Goal: Information Seeking & Learning: Find specific fact

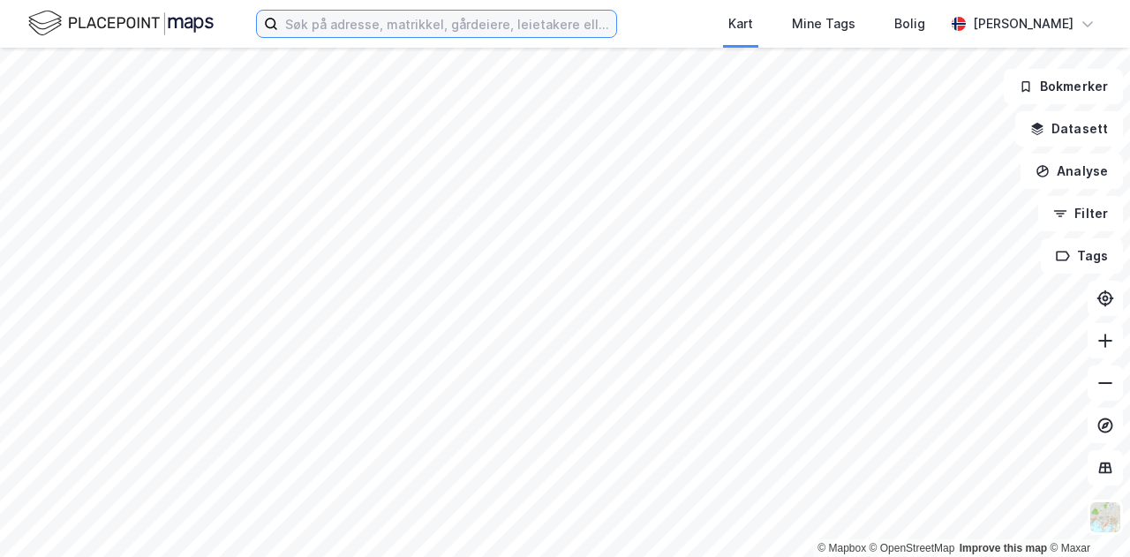
click at [332, 23] on input at bounding box center [447, 24] width 338 height 26
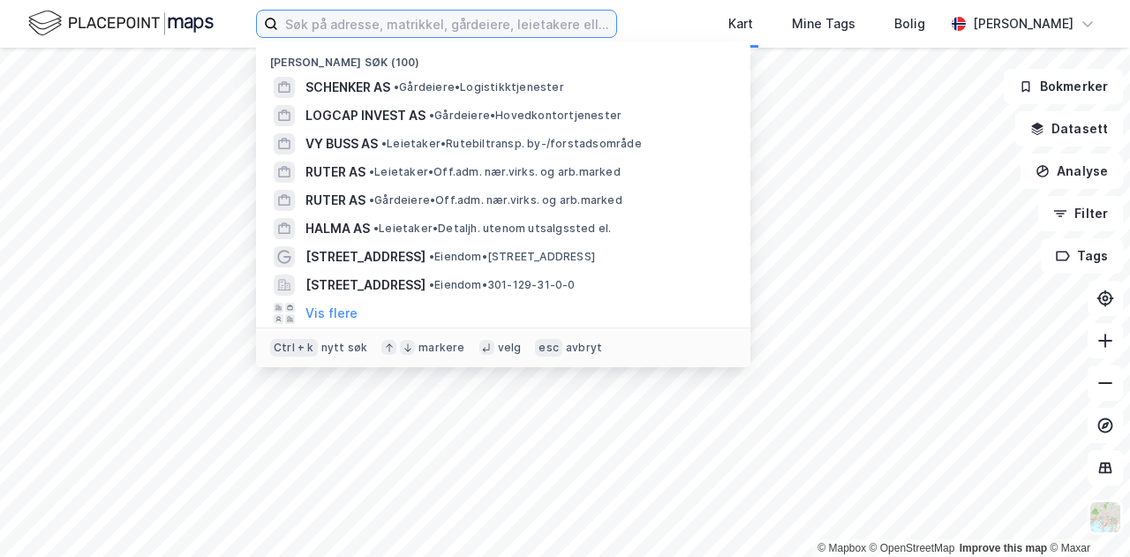
paste input "Dragonveien 61, 2013 Sjetten"
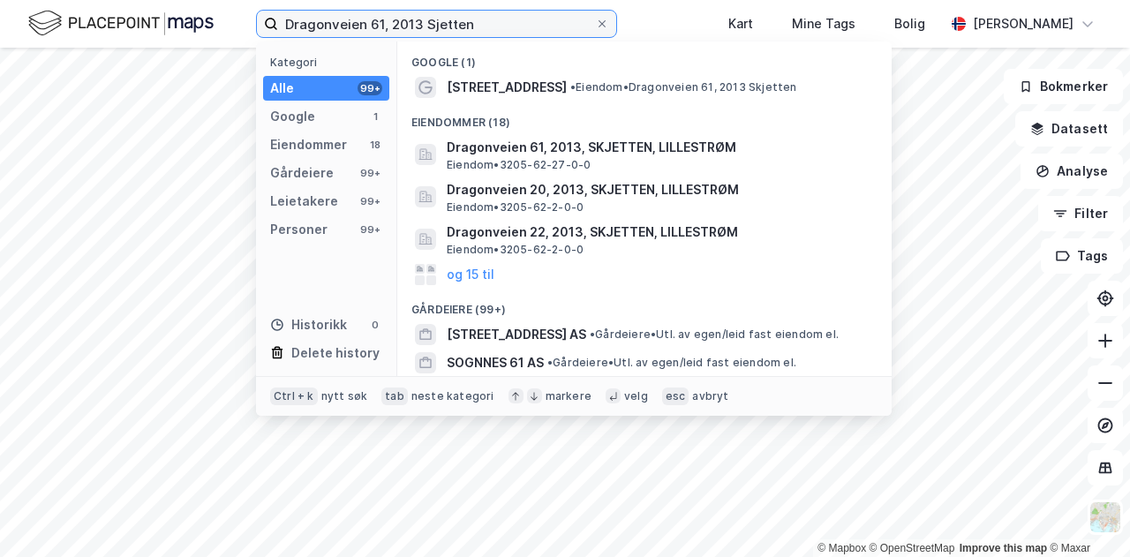
type input "Dragonveien 61, 2013 Sjetten"
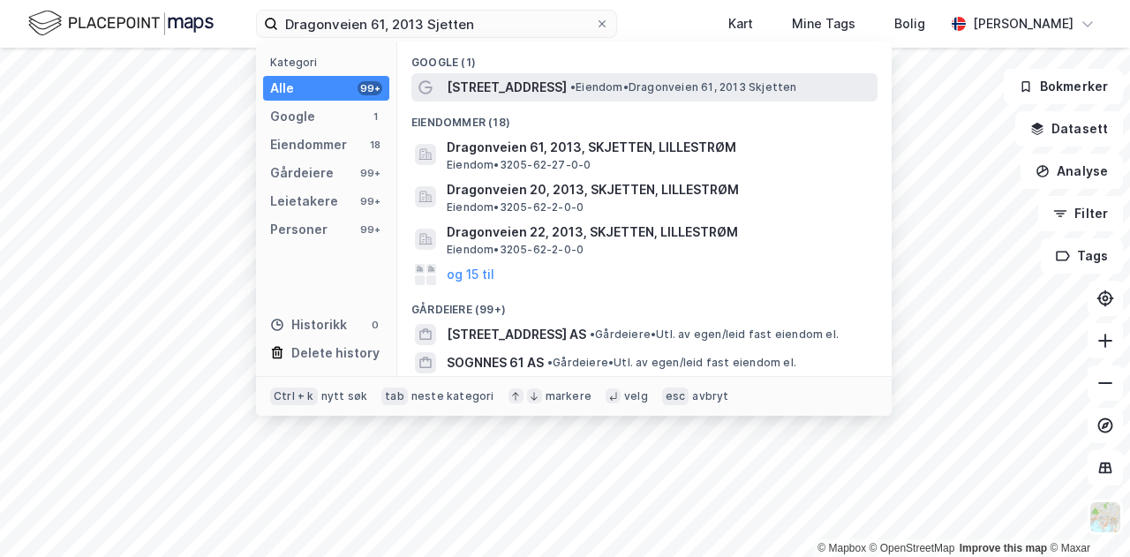
click at [571, 90] on span "• Eiendom • Dragonveien 61, 2013 Skjetten" at bounding box center [684, 87] width 227 height 14
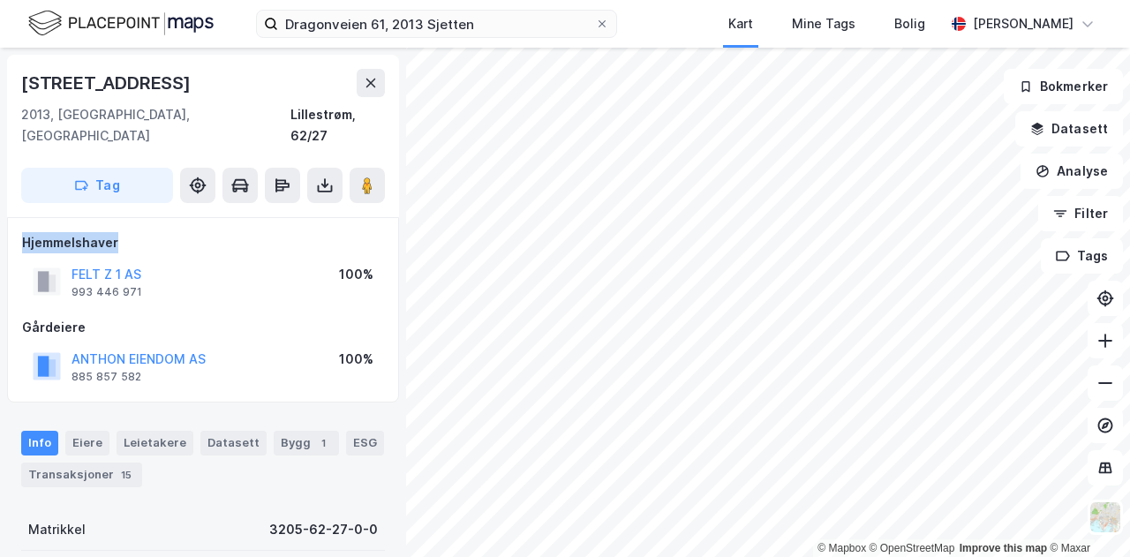
drag, startPoint x: 22, startPoint y: 218, endPoint x: 120, endPoint y: 215, distance: 98.1
click at [120, 232] on div "Hjemmelshaver" at bounding box center [203, 242] width 362 height 21
drag, startPoint x: 106, startPoint y: 253, endPoint x: 95, endPoint y: 246, distance: 12.7
click at [0, 0] on button "FELT Z 1 AS" at bounding box center [0, 0] width 0 height 0
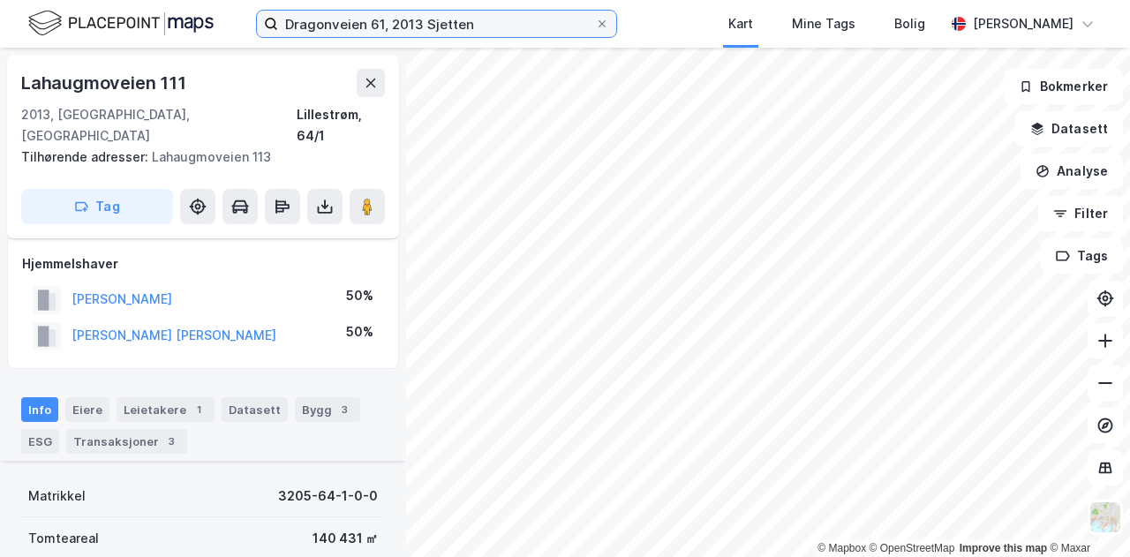
click at [454, 26] on input "Dragonveien 61, 2013 Sjetten" at bounding box center [436, 24] width 317 height 26
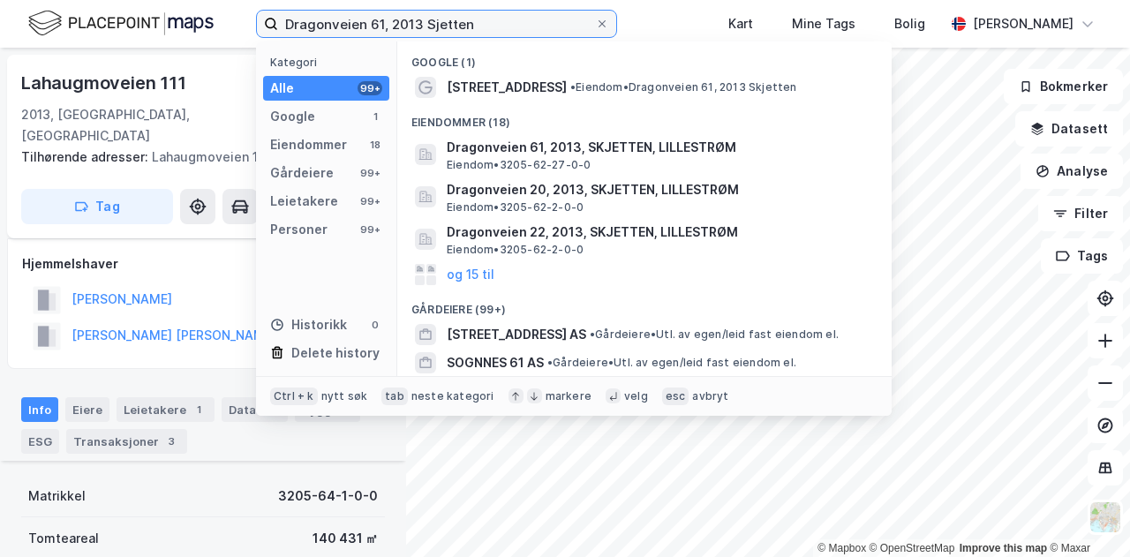
scroll to position [353, 0]
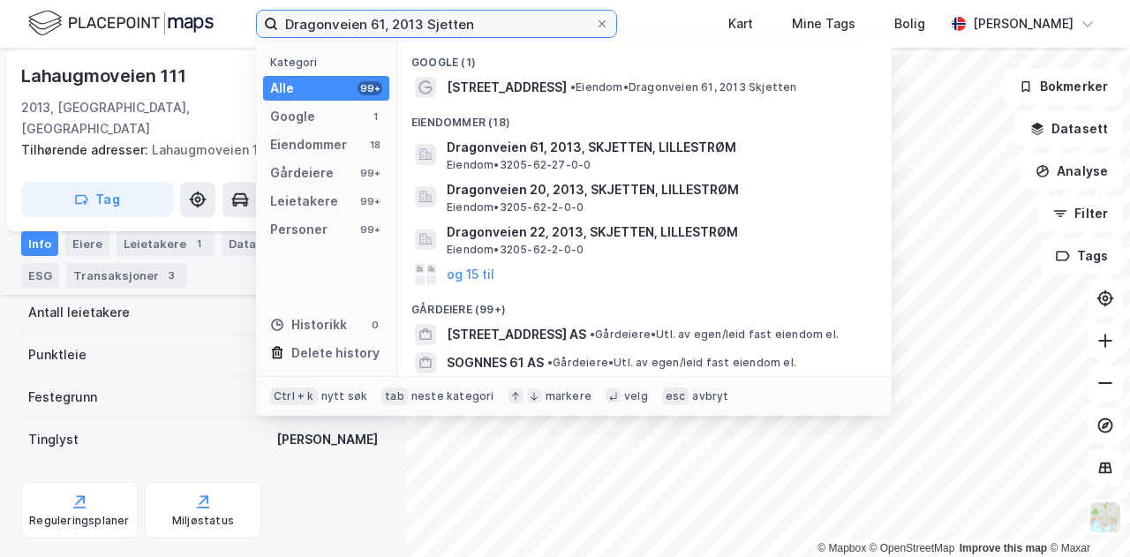
click at [459, 20] on input "Dragonveien 61, 2013 Sjetten" at bounding box center [436, 24] width 317 height 26
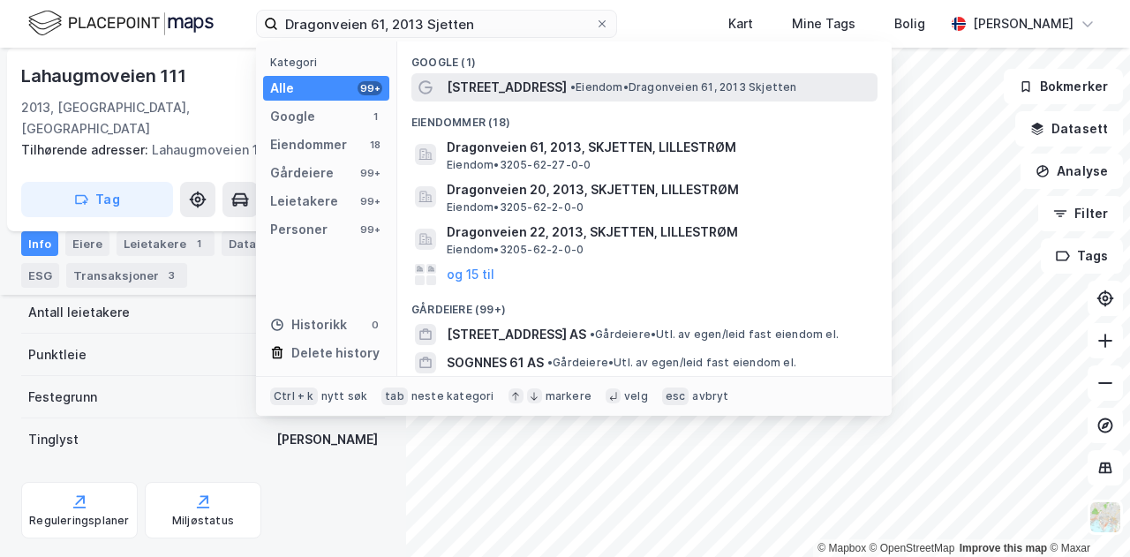
click at [492, 83] on span "[STREET_ADDRESS]" at bounding box center [507, 87] width 120 height 21
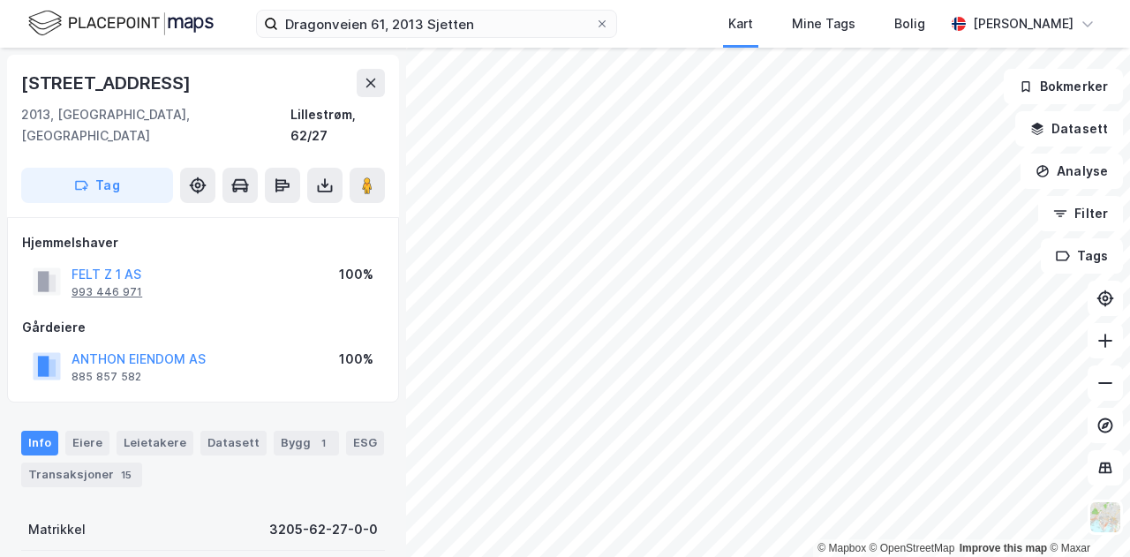
click at [113, 285] on div "993 446 971" at bounding box center [107, 292] width 71 height 14
click at [88, 431] on div "Eiere" at bounding box center [87, 443] width 44 height 25
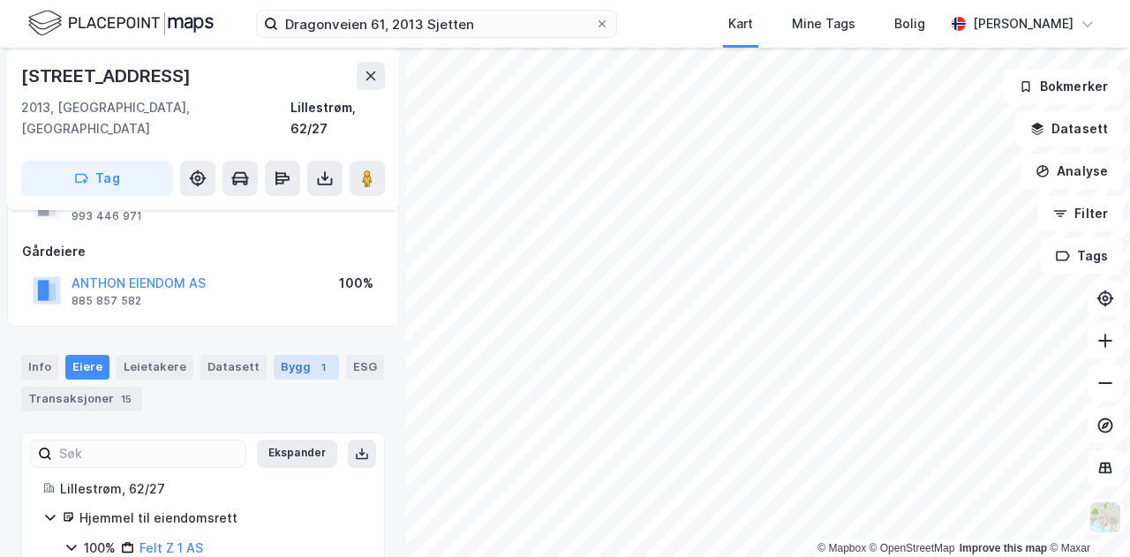
scroll to position [129, 0]
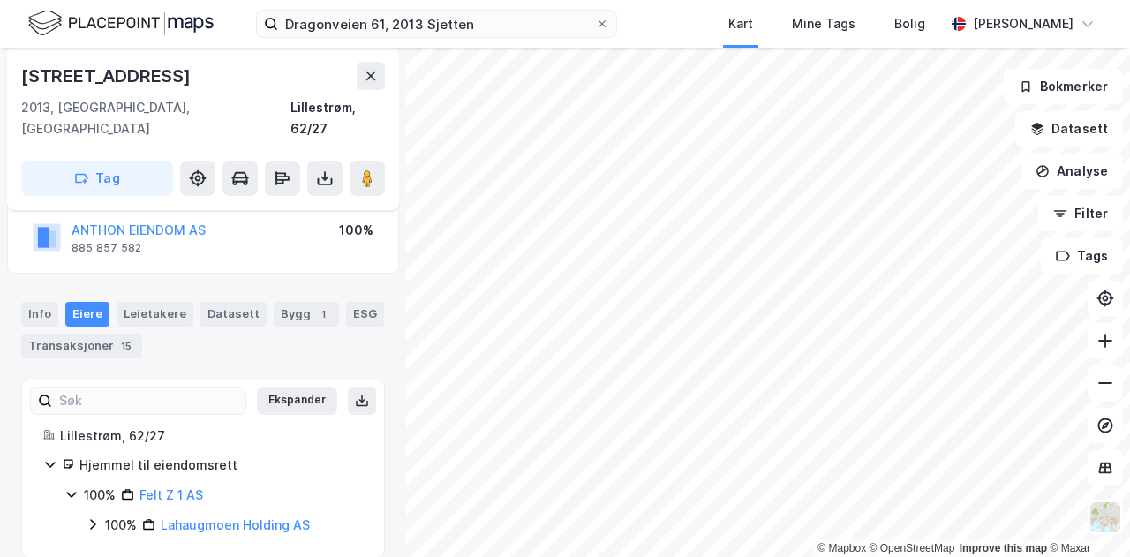
click at [92, 520] on icon at bounding box center [92, 525] width 5 height 11
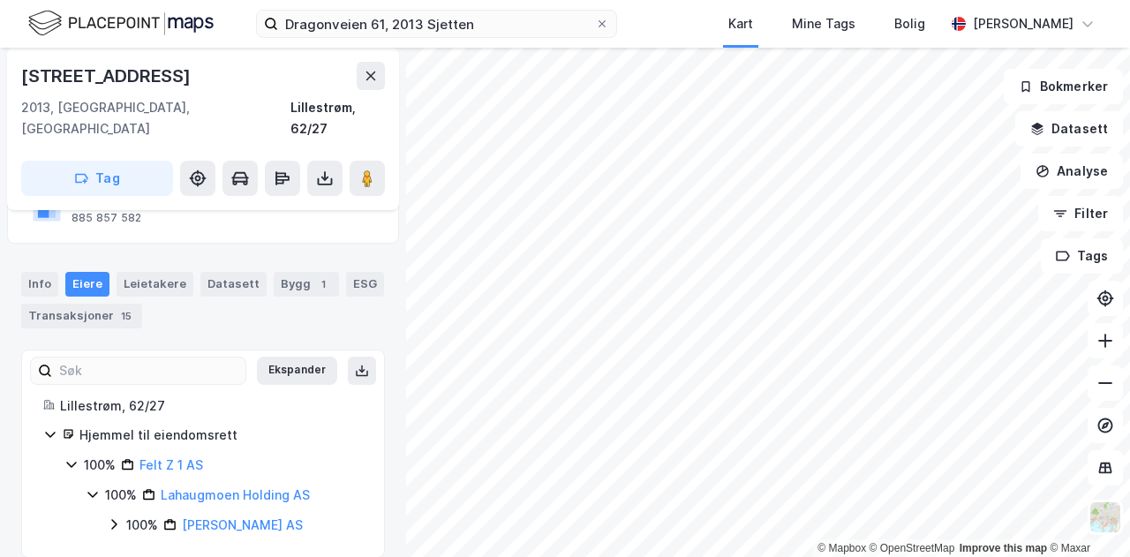
scroll to position [0, 0]
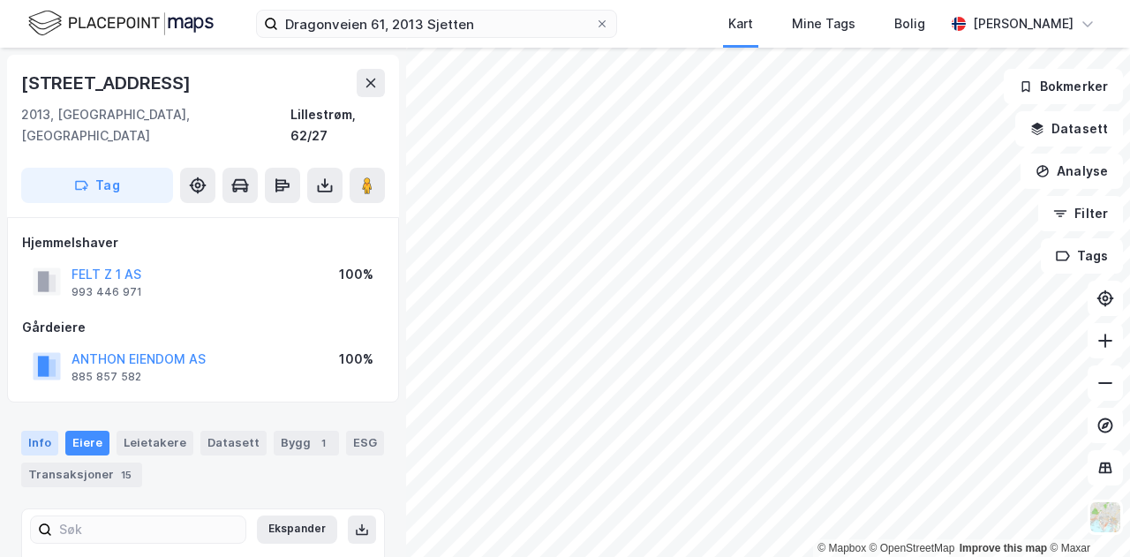
click at [39, 431] on div "Info" at bounding box center [39, 443] width 37 height 25
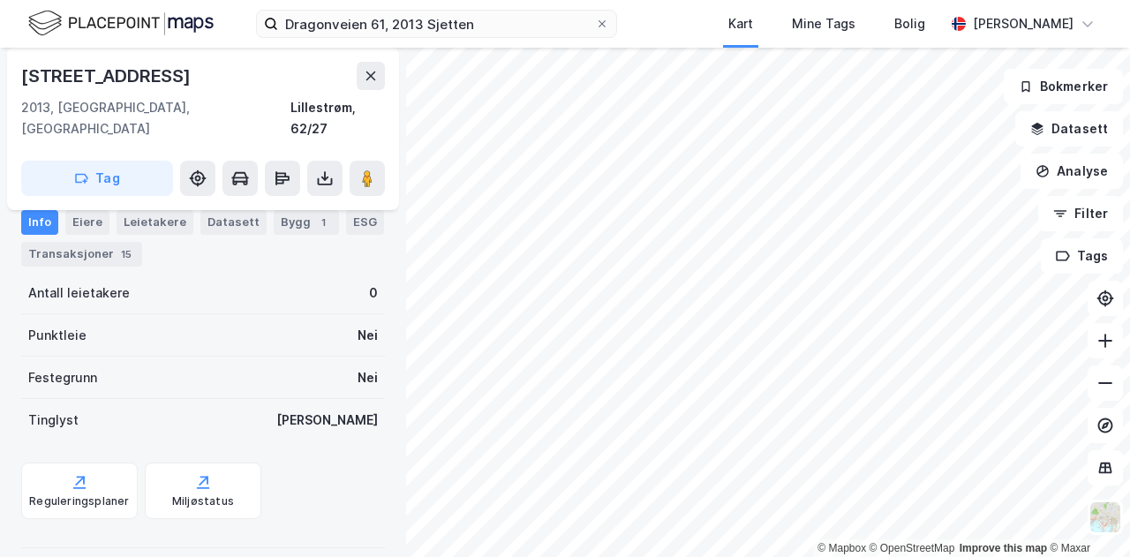
scroll to position [141, 0]
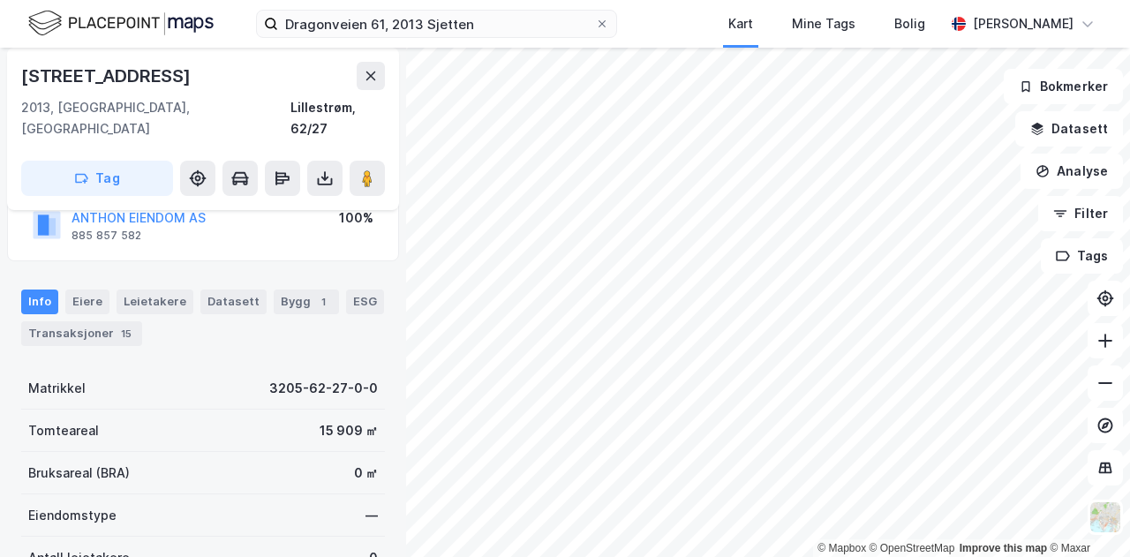
click at [84, 290] on div "Eiere" at bounding box center [87, 302] width 44 height 25
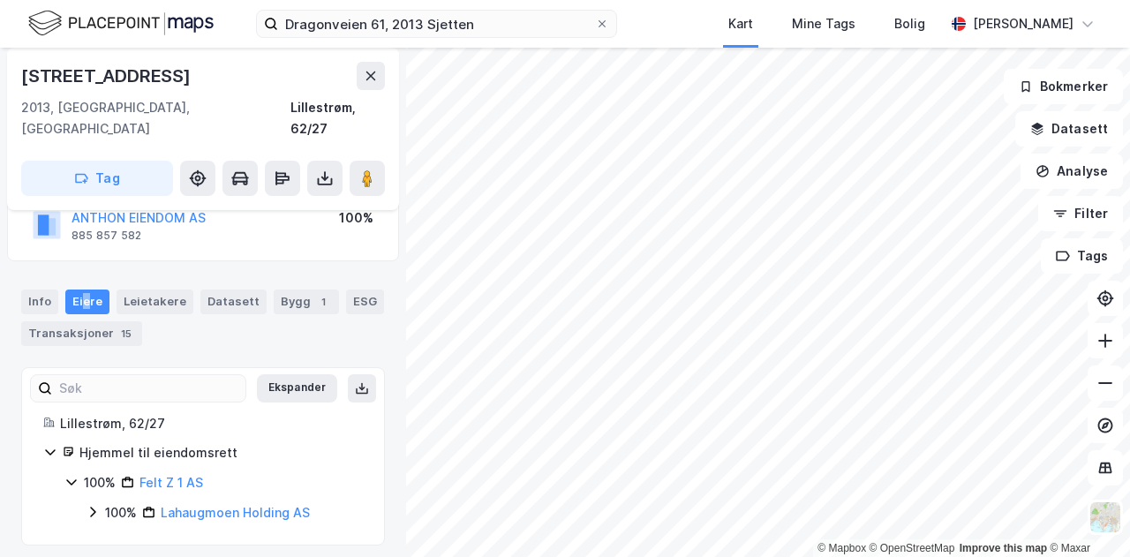
scroll to position [129, 0]
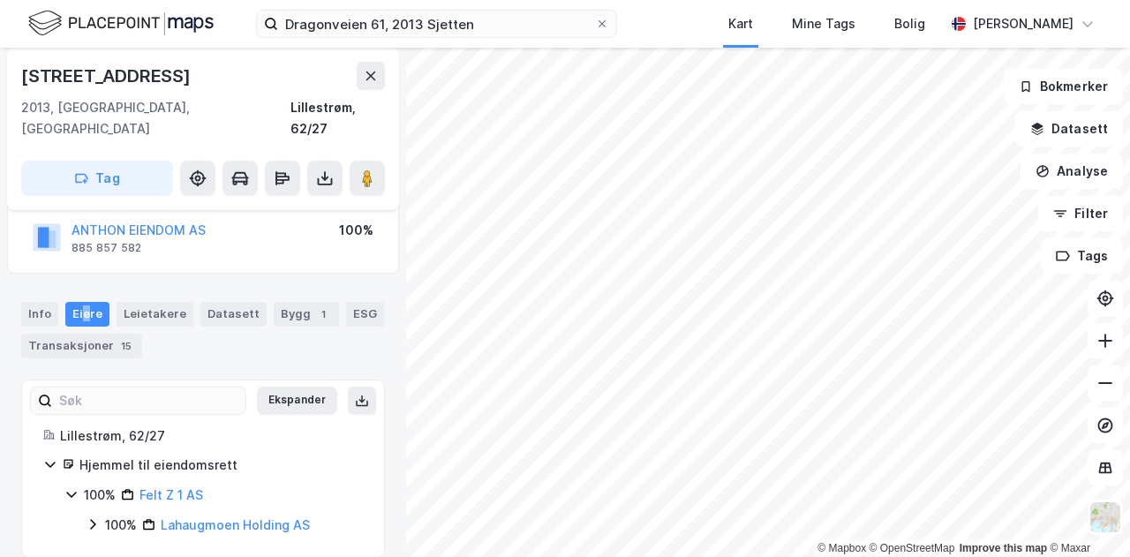
click at [91, 518] on icon at bounding box center [93, 525] width 14 height 14
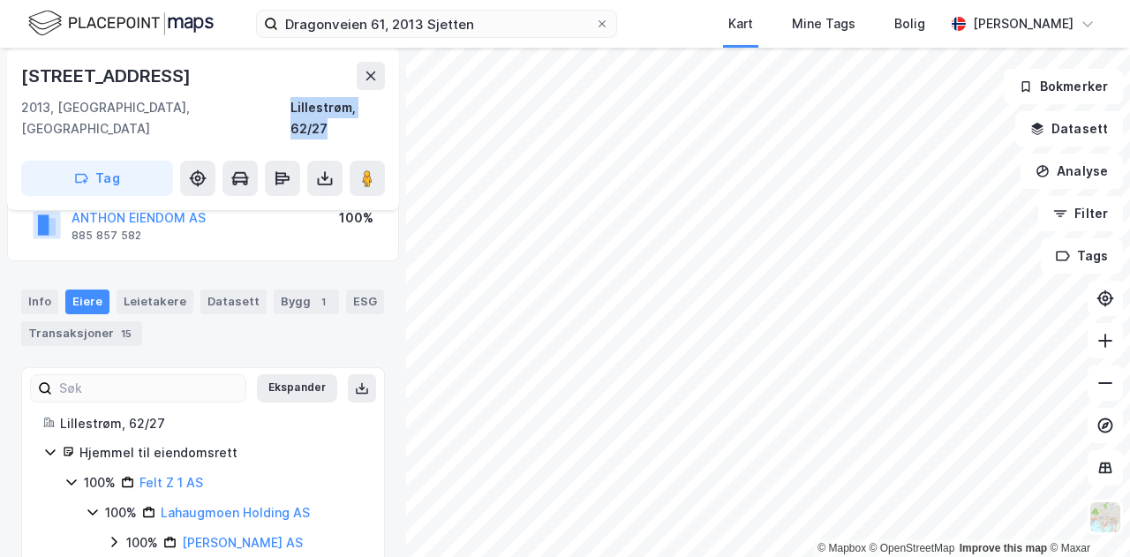
drag, startPoint x: 278, startPoint y: 110, endPoint x: 387, endPoint y: 113, distance: 108.7
click at [386, 113] on div "Dragonveien 61 2013, Skjetten, Akershus Lillestrøm, 62/27 Tag" at bounding box center [203, 129] width 392 height 162
copy div "Lillestrøm, 62/27"
click at [168, 475] on link "Felt Z 1 AS" at bounding box center [172, 482] width 64 height 15
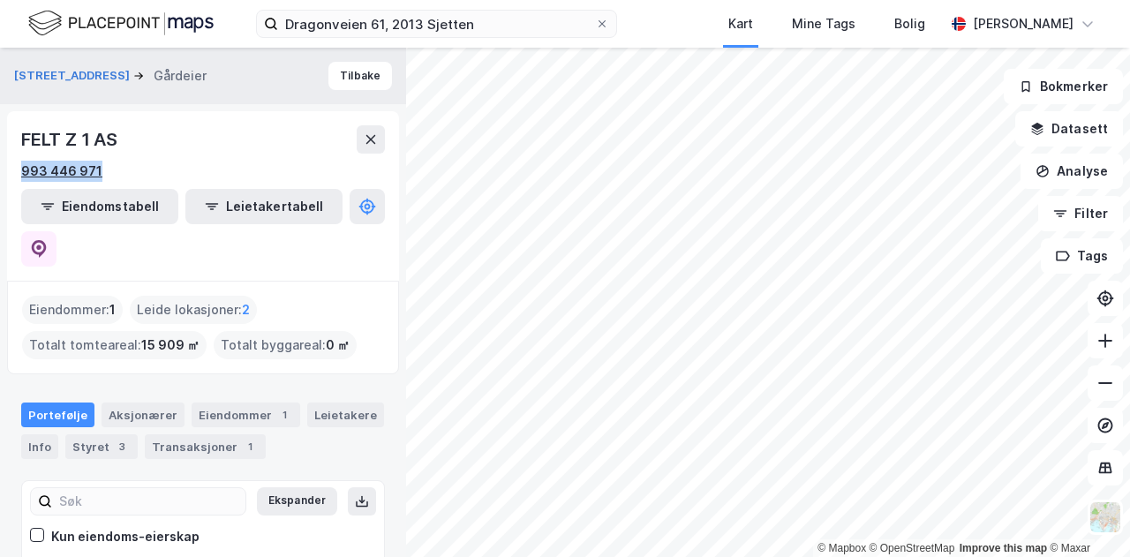
drag, startPoint x: 104, startPoint y: 170, endPoint x: 25, endPoint y: 167, distance: 79.6
click at [25, 167] on div "993 446 971" at bounding box center [203, 171] width 364 height 21
copy div "993 446 971"
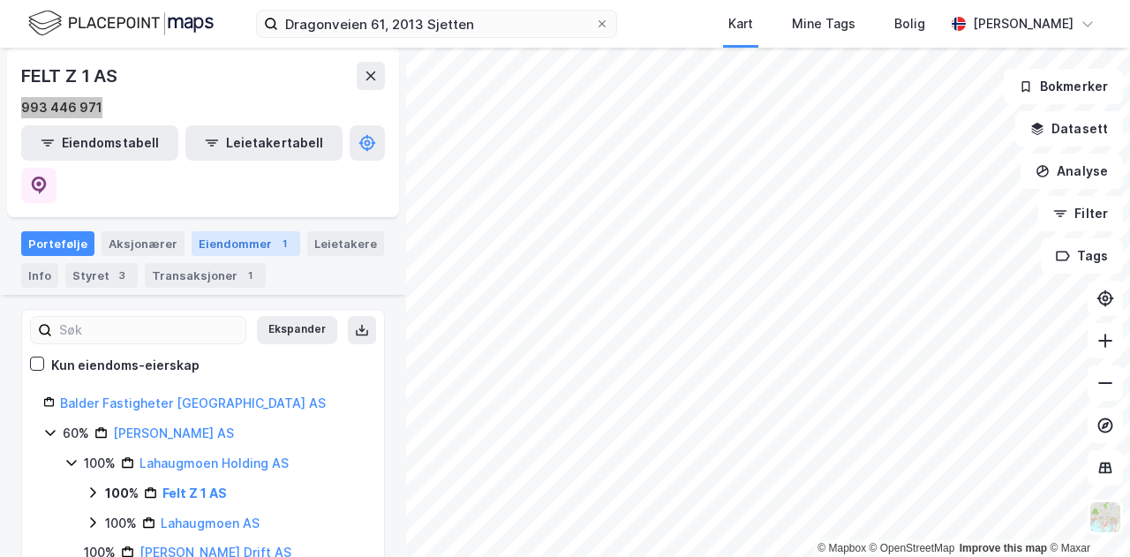
scroll to position [178, 0]
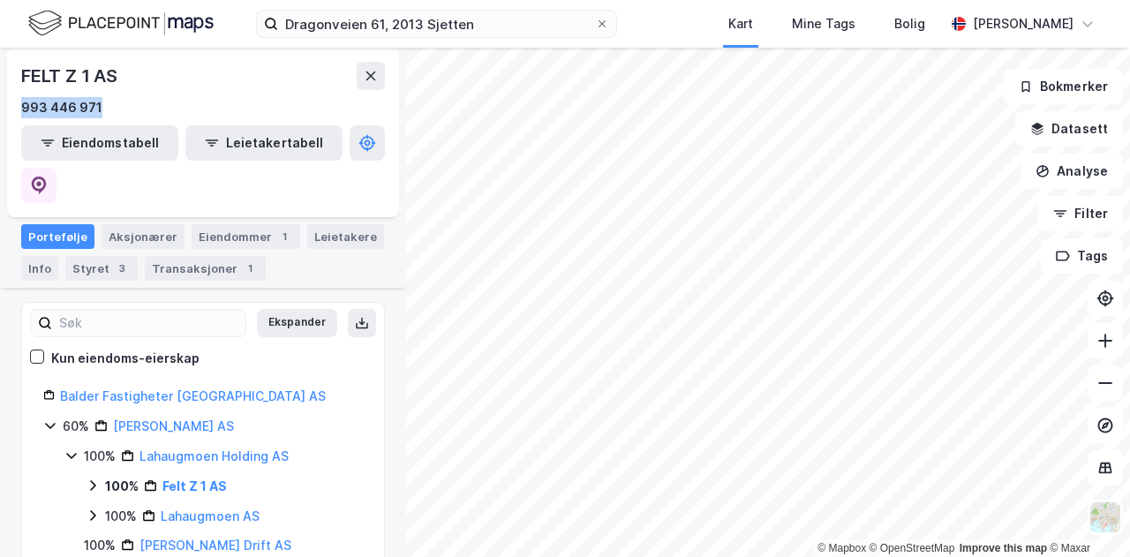
click at [95, 509] on icon at bounding box center [93, 516] width 14 height 14
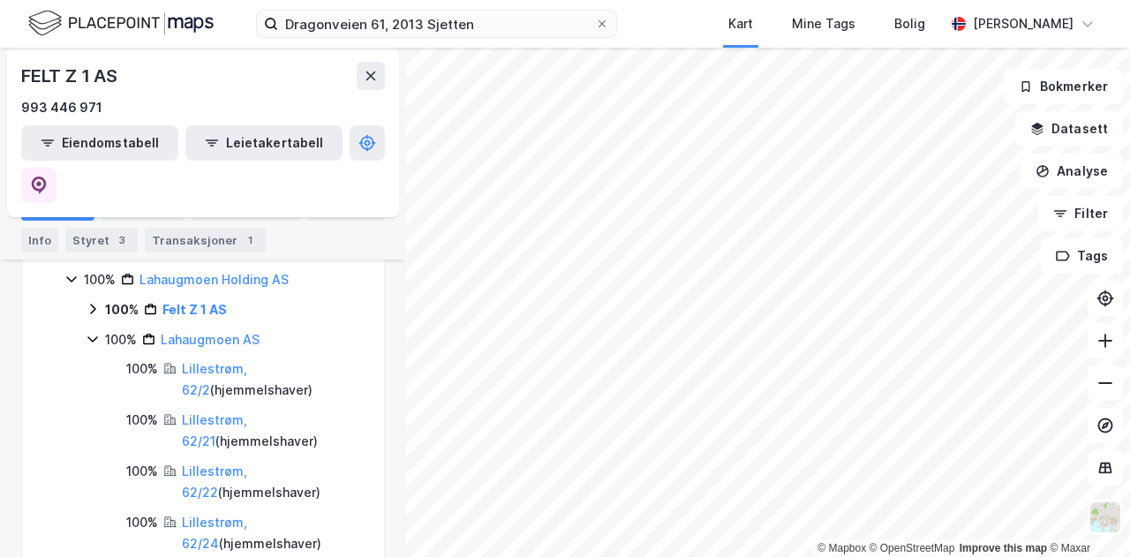
scroll to position [267, 0]
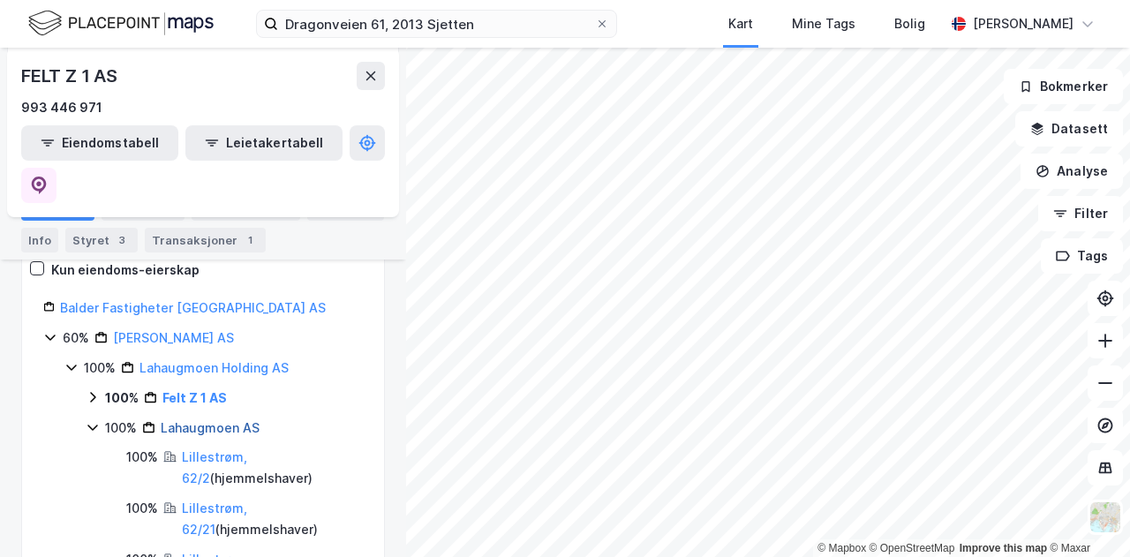
click at [195, 420] on link "Lahaugmoen AS" at bounding box center [210, 427] width 99 height 15
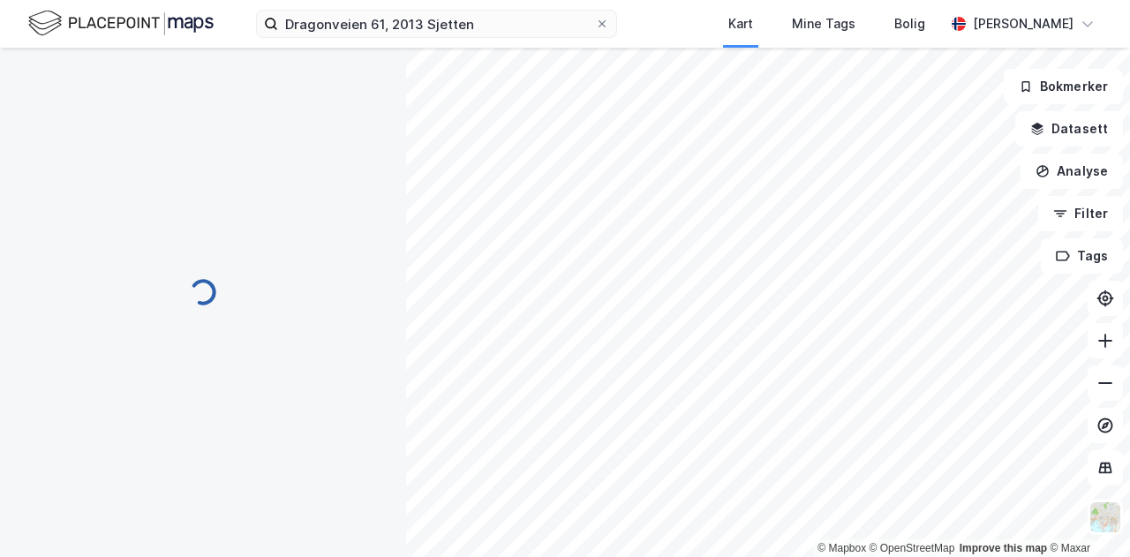
scroll to position [0, 0]
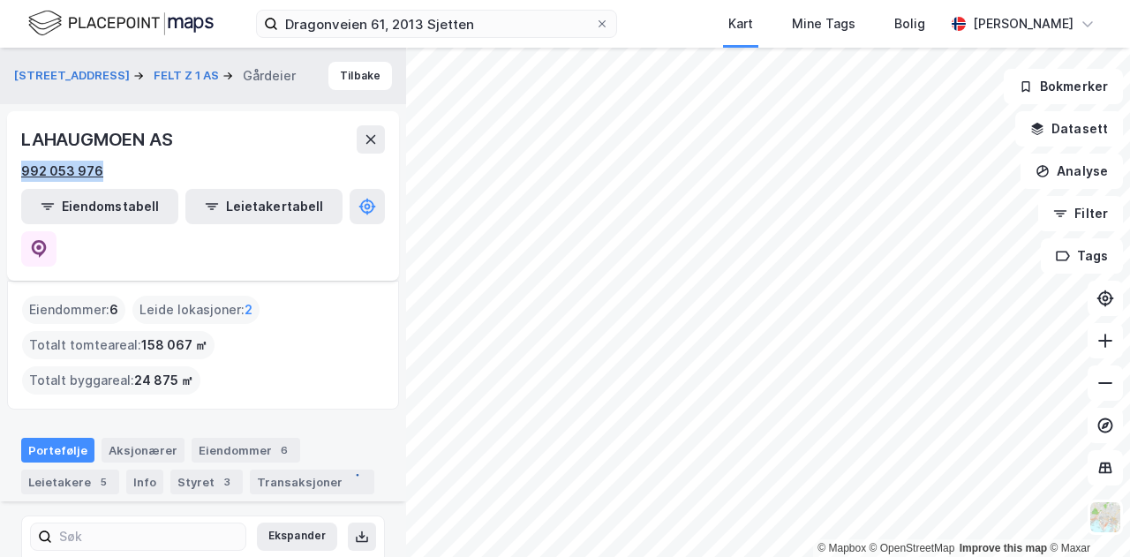
drag, startPoint x: 110, startPoint y: 172, endPoint x: 25, endPoint y: 170, distance: 85.7
click at [25, 170] on div "992 053 976" at bounding box center [203, 171] width 364 height 21
copy div "992 053 976"
